Goal: Find specific page/section: Find specific page/section

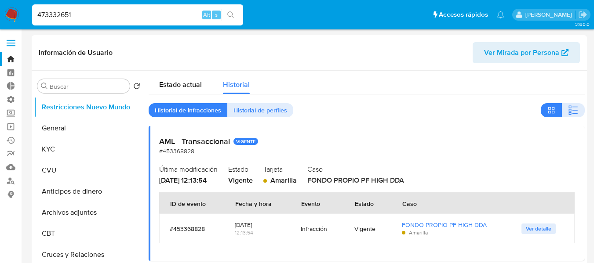
select select "10"
click at [87, 14] on input "473332651" at bounding box center [137, 14] width 211 height 11
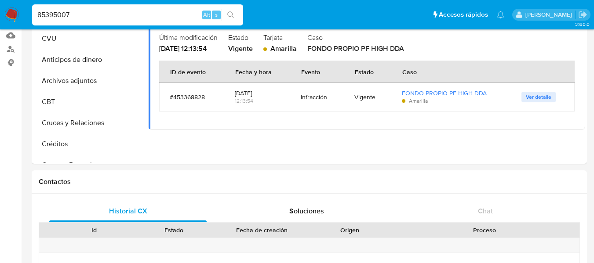
type input "85395007"
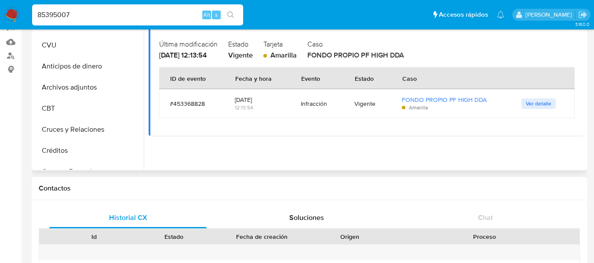
scroll to position [0, 0]
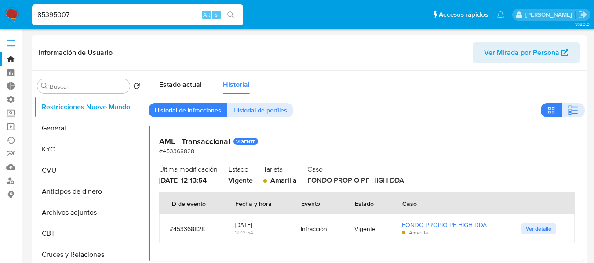
click at [111, 18] on input "85395007" at bounding box center [137, 14] width 211 height 11
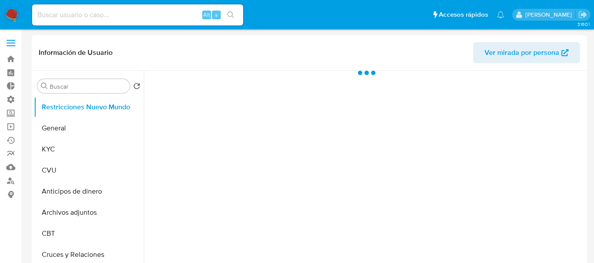
select select "10"
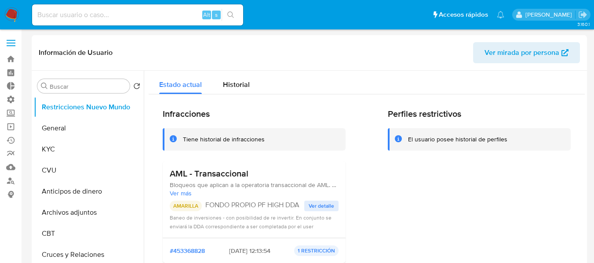
click at [122, 12] on input at bounding box center [137, 14] width 211 height 11
paste input "85395007"
type input "85395007"
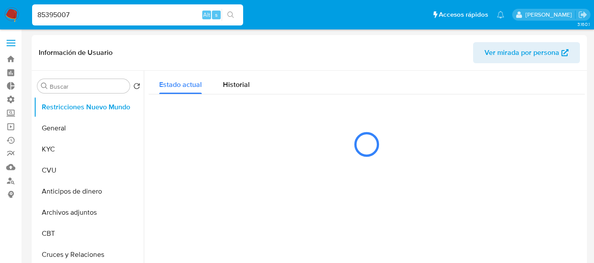
select select "10"
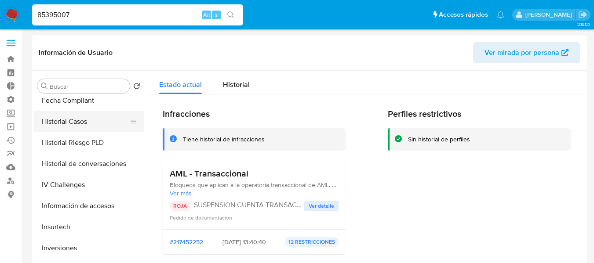
scroll to position [308, 0]
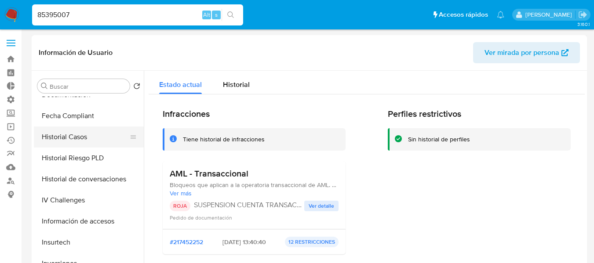
click at [58, 145] on button "Historial Casos" at bounding box center [85, 137] width 103 height 21
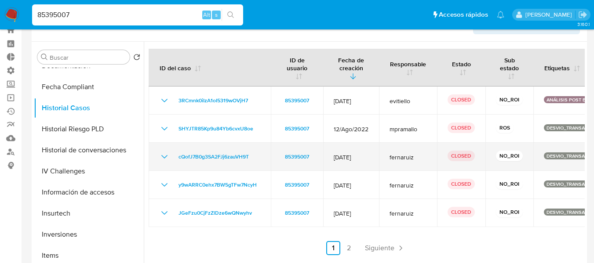
scroll to position [44, 0]
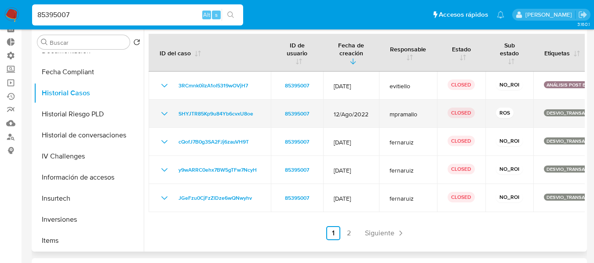
click at [164, 115] on icon "Mostrar/Ocultar" at bounding box center [164, 114] width 6 height 4
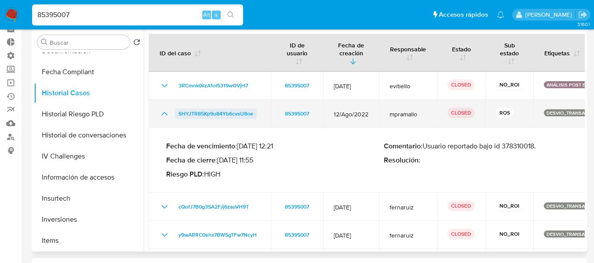
click at [190, 115] on span "SHYJTR85Kp9u84Yb6cvxU8oe" at bounding box center [215, 114] width 75 height 11
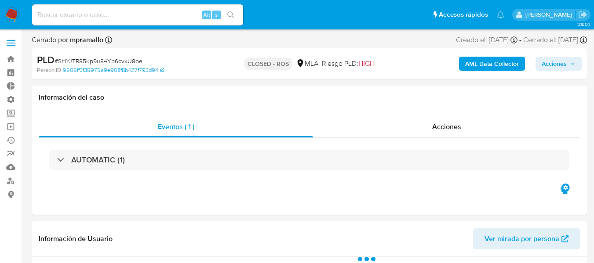
select select "10"
click at [441, 149] on div "AUTOMATIC (1)" at bounding box center [309, 160] width 541 height 44
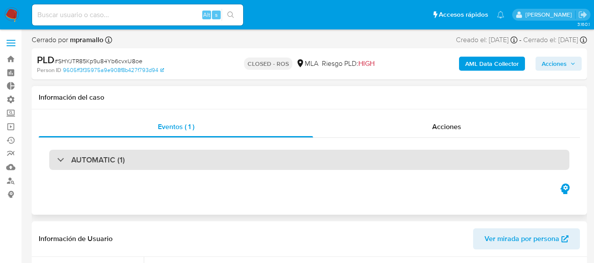
click at [433, 162] on div "AUTOMATIC (1)" at bounding box center [309, 160] width 520 height 20
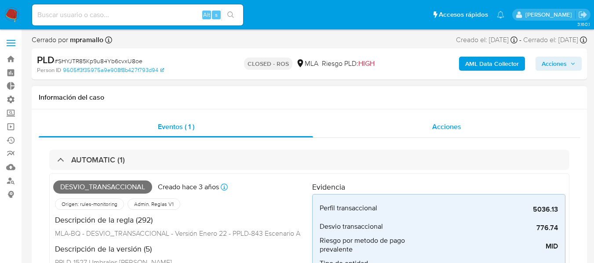
click at [444, 130] on span "Acciones" at bounding box center [446, 127] width 29 height 10
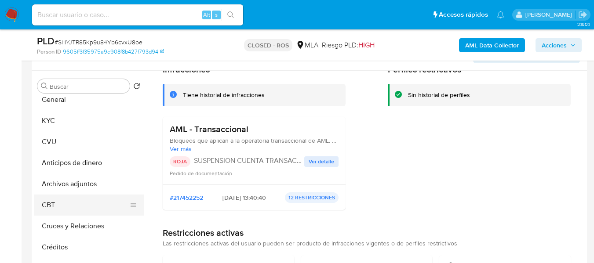
scroll to position [44, 0]
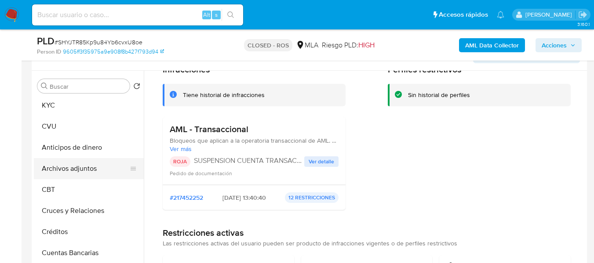
click at [77, 164] on button "Archivos adjuntos" at bounding box center [85, 168] width 103 height 21
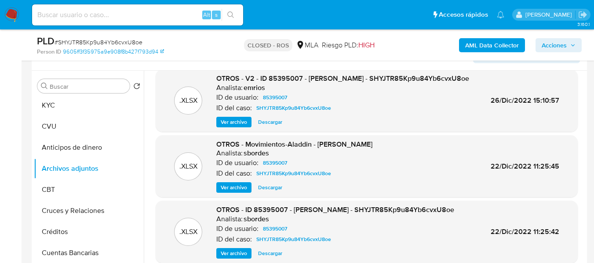
scroll to position [351, 0]
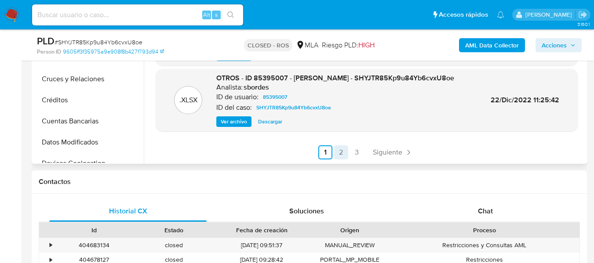
click at [338, 151] on link "2" at bounding box center [341, 152] width 14 height 14
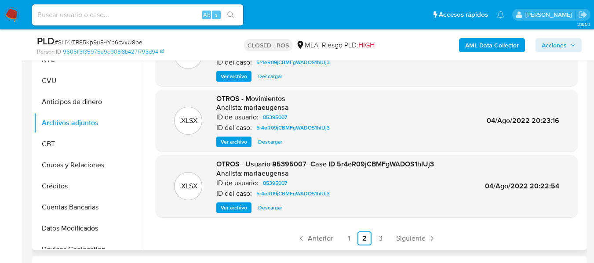
scroll to position [308, 0]
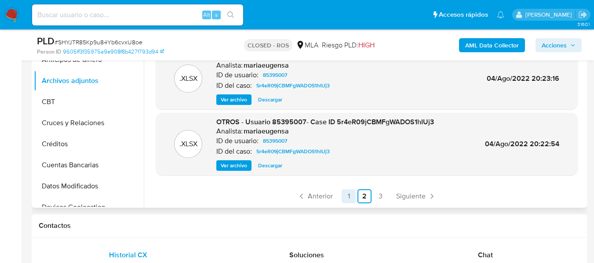
click at [375, 198] on link "3" at bounding box center [380, 196] width 14 height 14
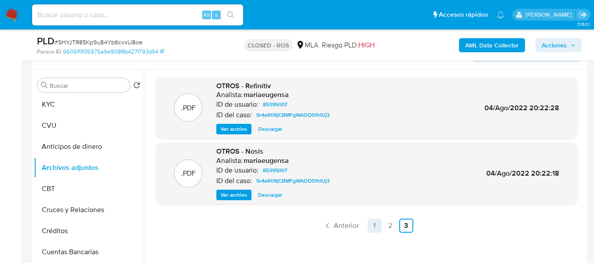
scroll to position [220, 0]
click at [367, 230] on link "1" at bounding box center [374, 227] width 14 height 14
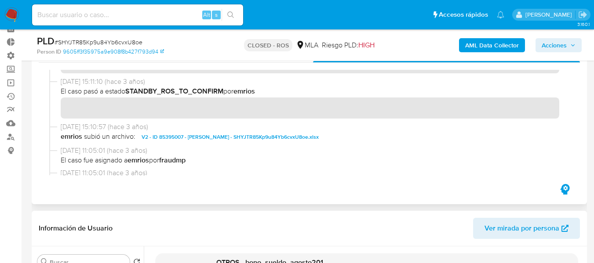
click at [213, 139] on span "V2 - ID 85395007 - Paulo Casazza - SHYJTR85Kp9u84Yb6cvxU8oe.xlsx" at bounding box center [229, 137] width 177 height 11
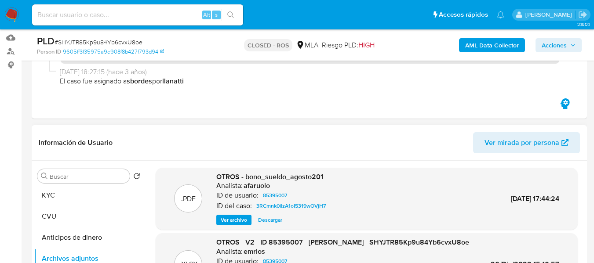
scroll to position [132, 0]
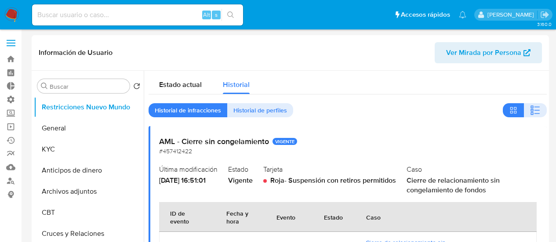
select select "10"
